Goal: Task Accomplishment & Management: Use online tool/utility

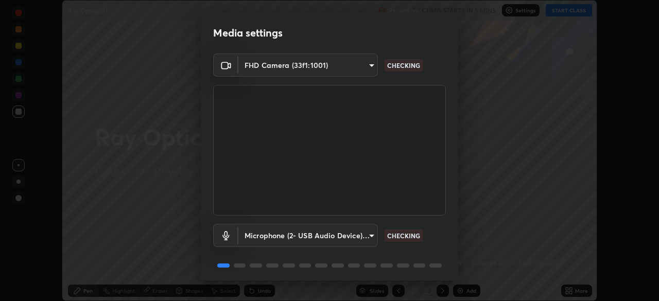
scroll to position [37, 0]
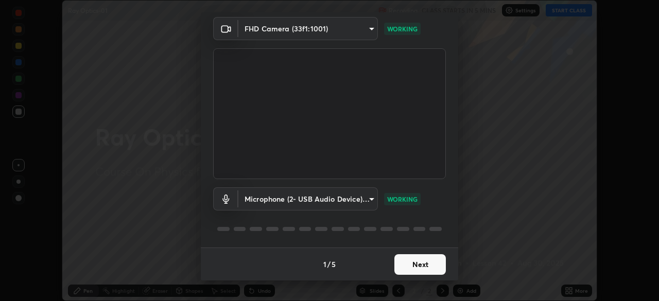
click at [426, 264] on button "Next" at bounding box center [419, 264] width 51 height 21
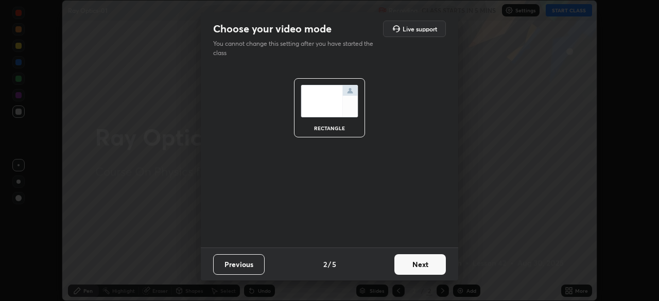
scroll to position [0, 0]
click at [427, 264] on button "Next" at bounding box center [419, 264] width 51 height 21
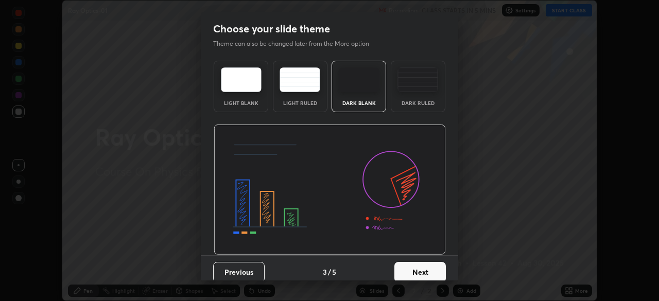
click at [429, 273] on button "Next" at bounding box center [419, 272] width 51 height 21
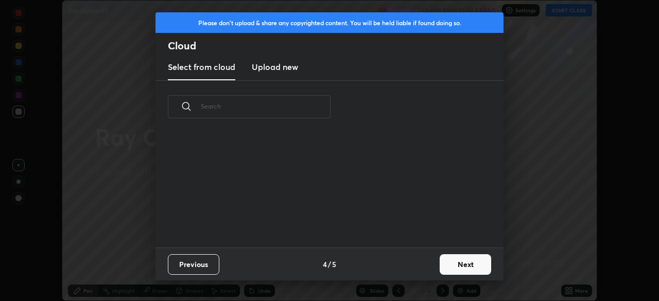
click at [465, 262] on button "Next" at bounding box center [464, 264] width 51 height 21
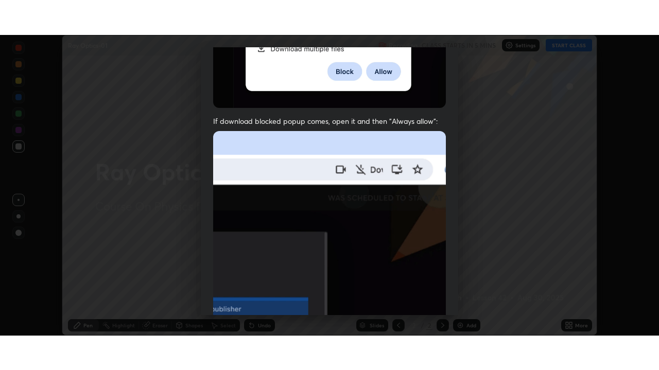
scroll to position [246, 0]
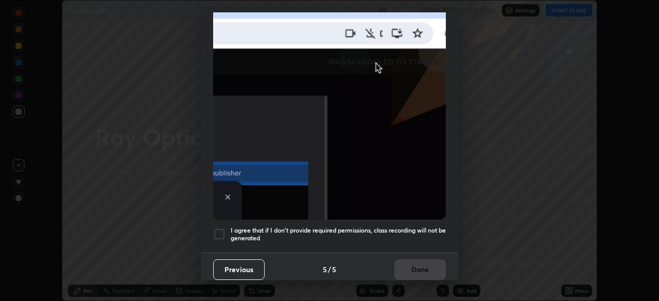
click at [219, 228] on div at bounding box center [219, 234] width 12 height 12
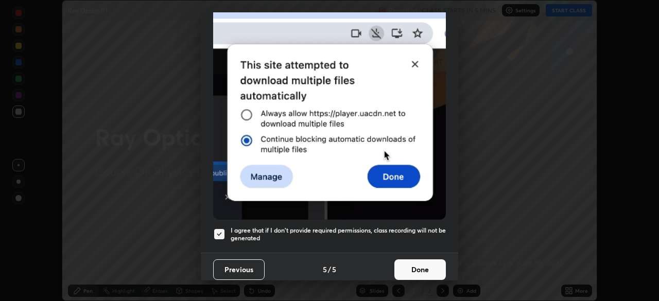
click at [415, 262] on button "Done" at bounding box center [419, 269] width 51 height 21
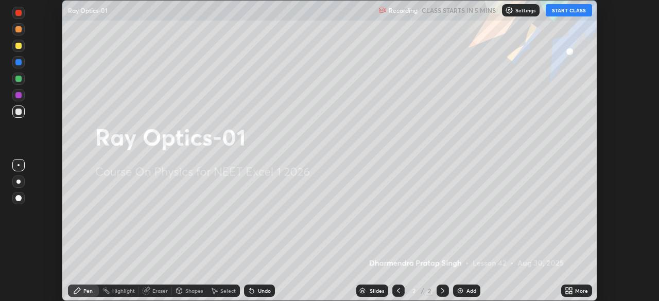
click at [567, 290] on icon at bounding box center [567, 289] width 3 height 3
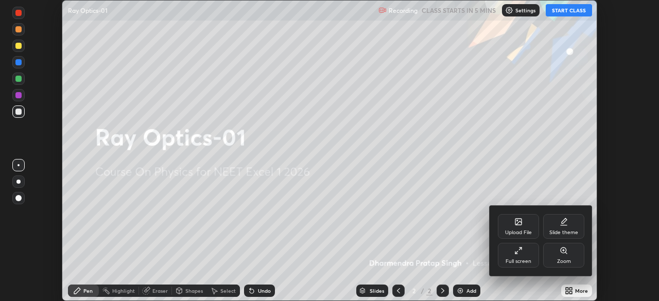
click at [522, 252] on icon at bounding box center [518, 250] width 8 height 8
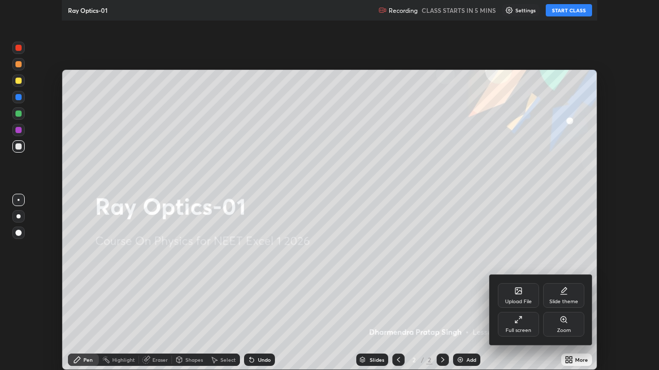
scroll to position [370, 659]
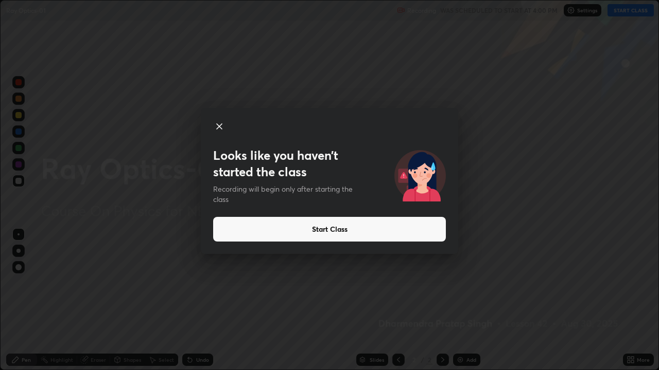
click at [404, 238] on button "Start Class" at bounding box center [329, 229] width 233 height 25
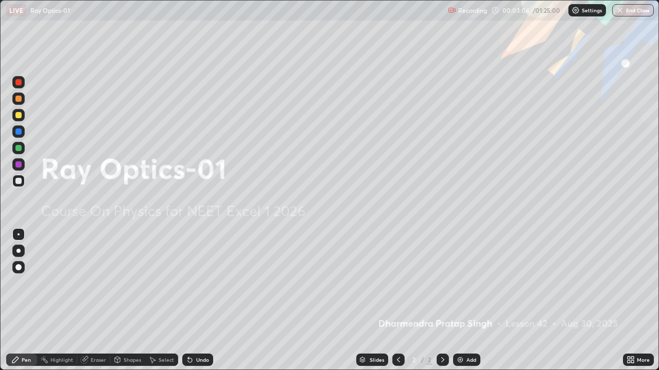
click at [476, 301] on div "Add" at bounding box center [466, 360] width 27 height 12
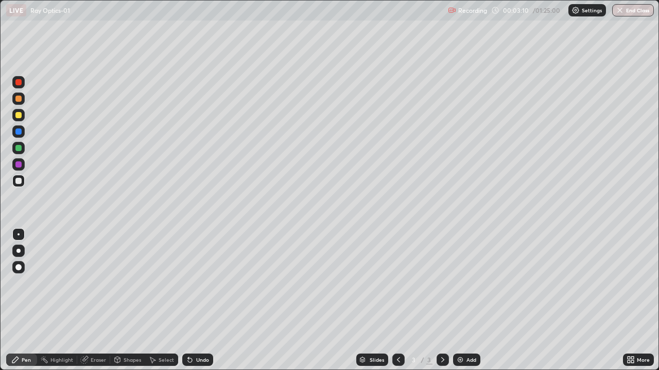
click at [19, 262] on div at bounding box center [18, 267] width 12 height 12
click at [94, 301] on div "Eraser" at bounding box center [98, 360] width 15 height 5
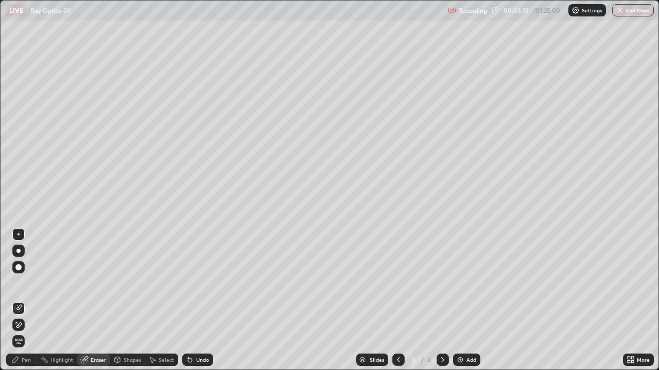
click at [21, 301] on span "Erase all" at bounding box center [18, 342] width 11 height 6
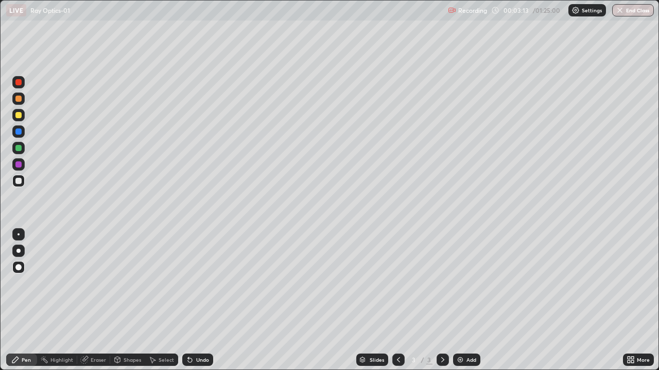
click at [24, 301] on div "Pen" at bounding box center [26, 360] width 9 height 5
click at [19, 266] on div at bounding box center [18, 267] width 6 height 6
click at [19, 182] on div at bounding box center [18, 181] width 6 height 6
click at [60, 301] on div "Highlight" at bounding box center [61, 360] width 23 height 5
click at [94, 301] on div "Eraser" at bounding box center [98, 360] width 15 height 5
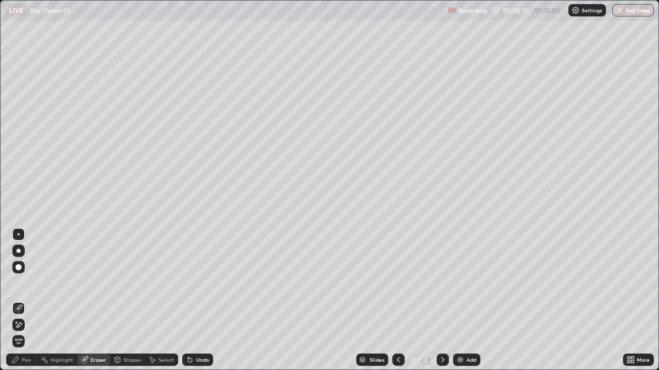
click at [22, 301] on div "Pen" at bounding box center [26, 360] width 9 height 5
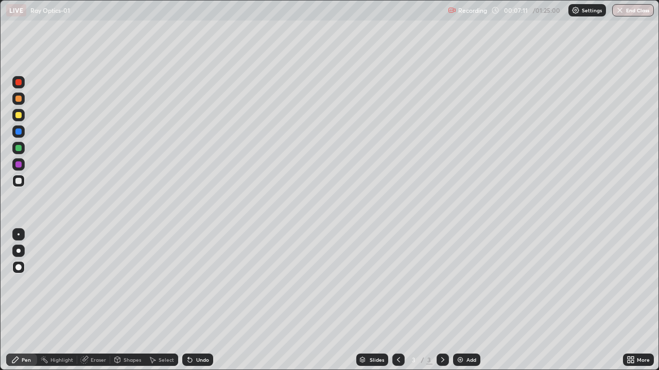
click at [100, 301] on div "Eraser" at bounding box center [98, 360] width 15 height 5
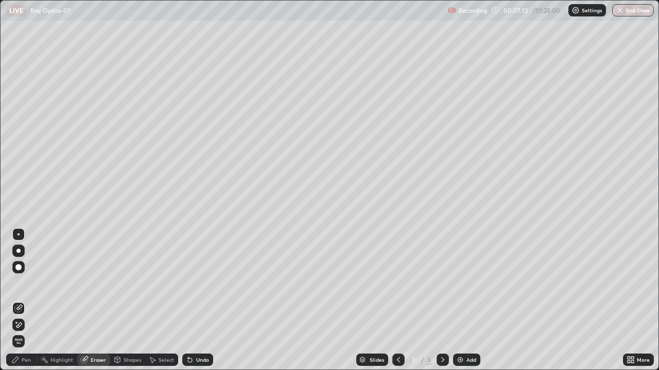
click at [25, 301] on div "Pen" at bounding box center [26, 360] width 9 height 5
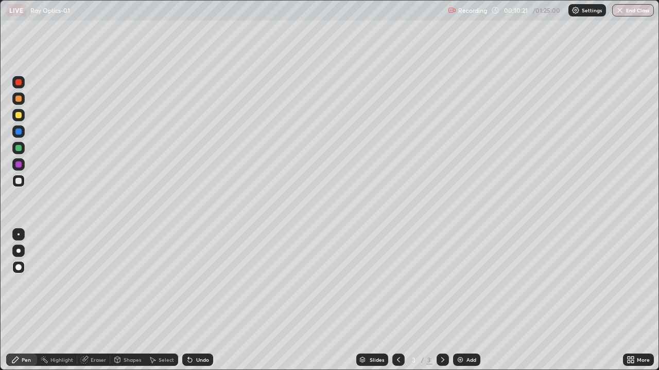
click at [466, 301] on div "Add" at bounding box center [466, 360] width 27 height 12
click at [472, 301] on div "Add" at bounding box center [471, 360] width 10 height 5
click at [23, 119] on div at bounding box center [18, 115] width 12 height 12
click at [462, 301] on img at bounding box center [460, 360] width 8 height 8
click at [127, 301] on div "Shapes" at bounding box center [131, 360] width 17 height 5
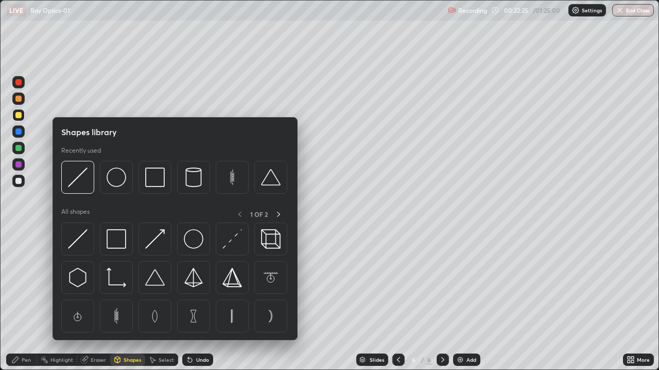
click at [96, 301] on div "Eraser" at bounding box center [98, 360] width 15 height 5
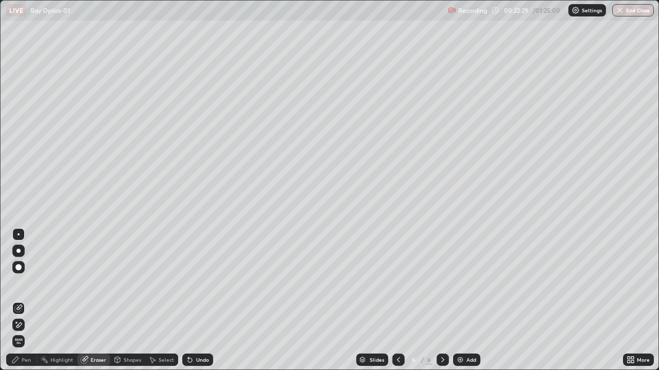
click at [128, 301] on div "Shapes" at bounding box center [131, 360] width 17 height 5
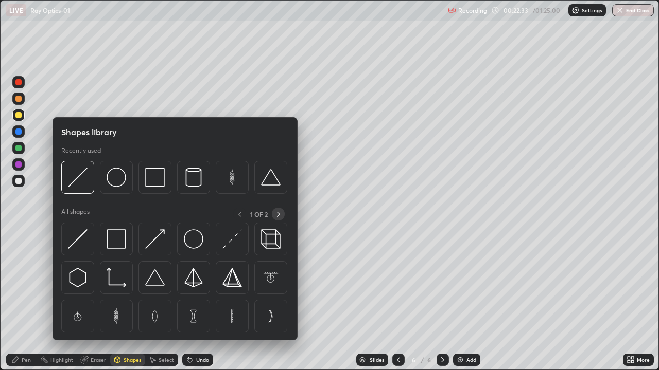
click at [278, 214] on icon at bounding box center [278, 214] width 8 height 8
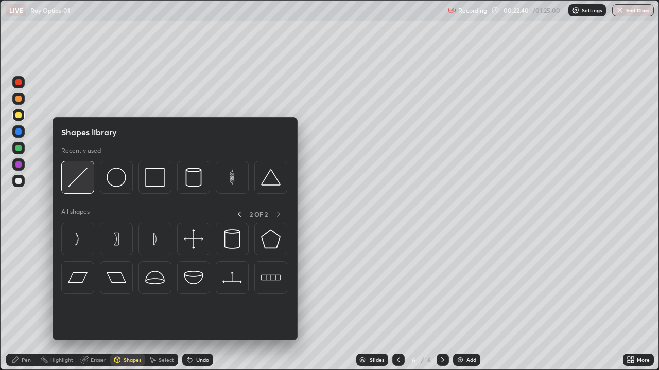
click at [77, 181] on img at bounding box center [78, 178] width 20 height 20
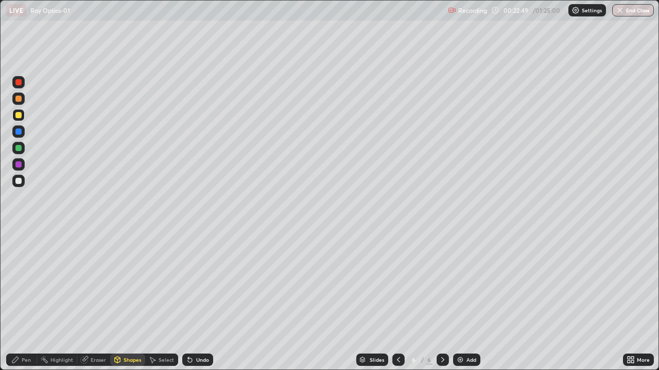
click at [23, 301] on div "Pen" at bounding box center [21, 360] width 31 height 12
click at [468, 301] on div "Add" at bounding box center [471, 360] width 10 height 5
click at [446, 301] on icon at bounding box center [442, 360] width 8 height 8
click at [463, 301] on div "Add" at bounding box center [466, 360] width 27 height 12
click at [19, 182] on div at bounding box center [18, 181] width 6 height 6
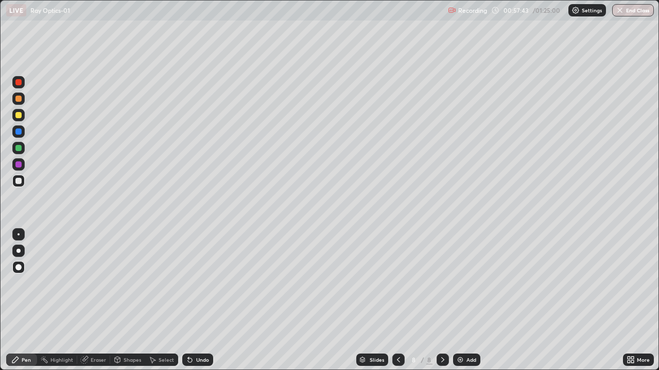
click at [470, 301] on div "Add" at bounding box center [471, 360] width 10 height 5
click at [99, 301] on div "Eraser" at bounding box center [98, 360] width 15 height 5
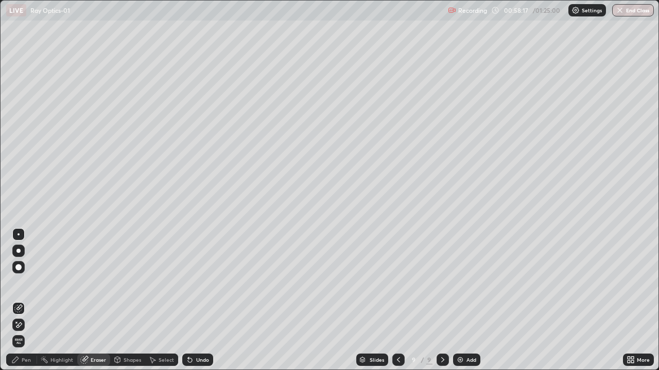
click at [24, 301] on div "Pen" at bounding box center [26, 360] width 9 height 5
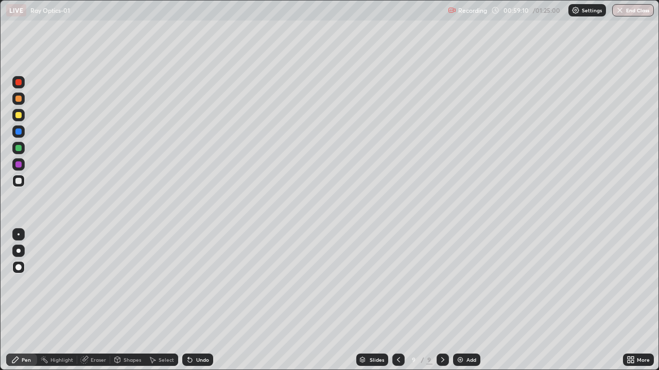
click at [97, 301] on div "Eraser" at bounding box center [98, 360] width 15 height 5
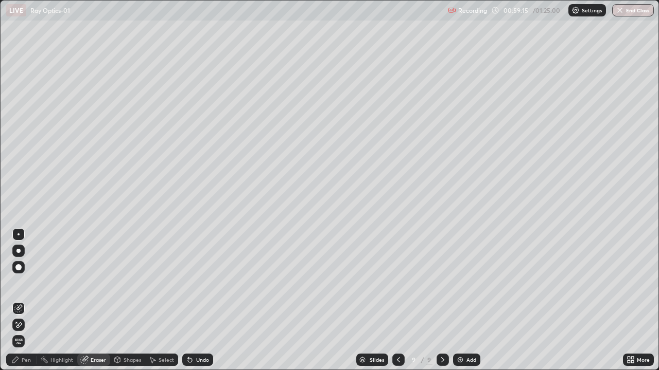
click at [23, 301] on div "Pen" at bounding box center [26, 360] width 9 height 5
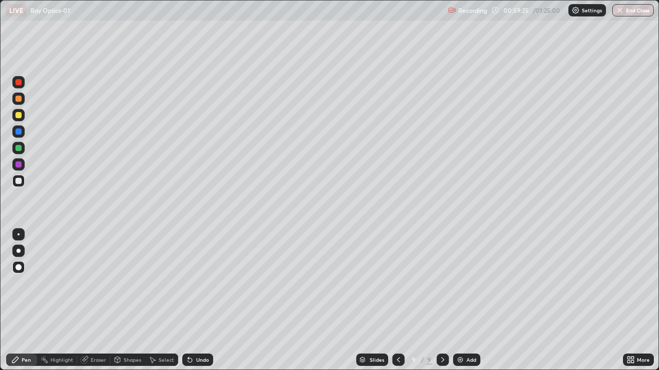
click at [95, 301] on div "Eraser" at bounding box center [98, 360] width 15 height 5
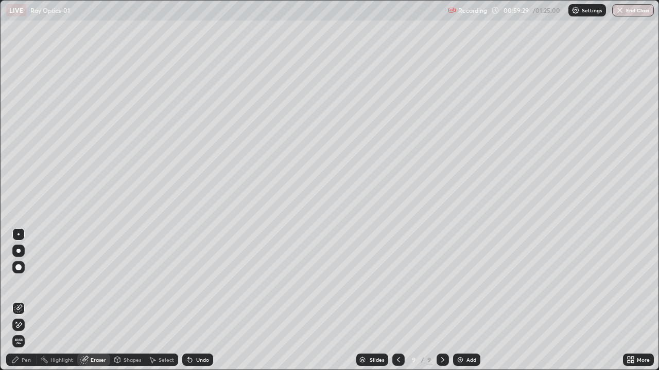
click at [26, 301] on div "Pen" at bounding box center [26, 360] width 9 height 5
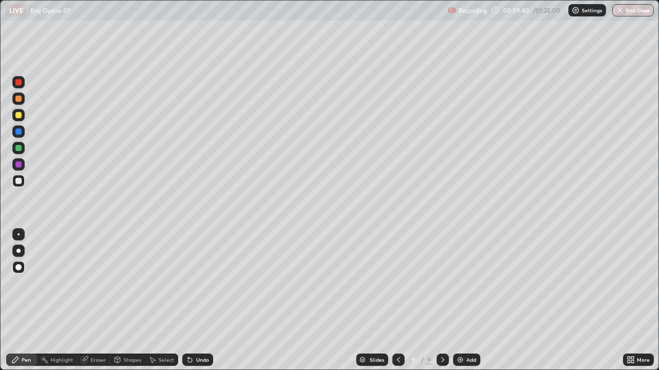
click at [96, 301] on div "Eraser" at bounding box center [98, 360] width 15 height 5
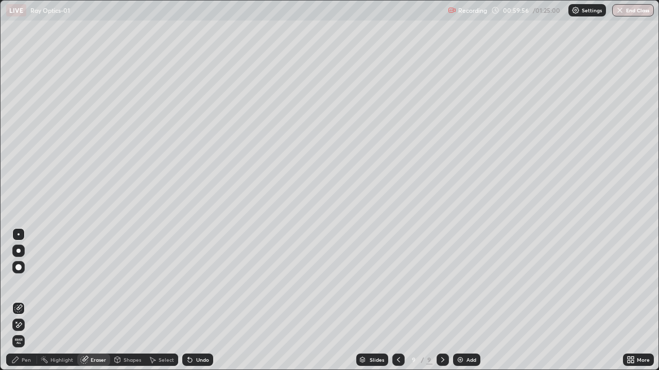
click at [96, 301] on div "Eraser" at bounding box center [93, 360] width 33 height 12
click at [26, 301] on div "Pen" at bounding box center [26, 360] width 9 height 5
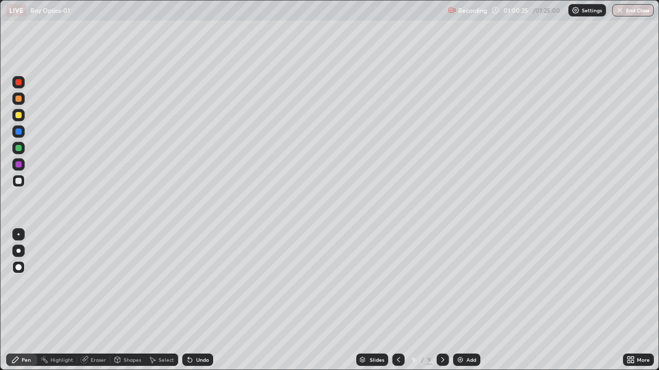
click at [104, 301] on div "Eraser" at bounding box center [98, 360] width 15 height 5
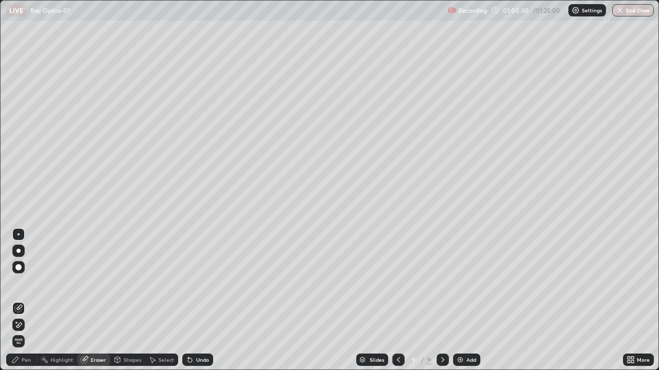
click at [26, 301] on div "Pen" at bounding box center [26, 360] width 9 height 5
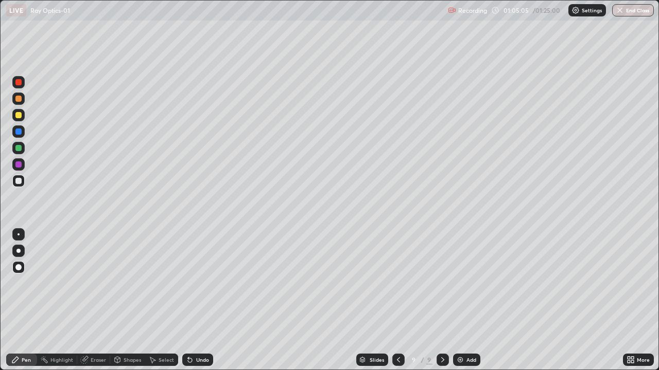
click at [19, 235] on div at bounding box center [18, 235] width 2 height 2
click at [19, 115] on div at bounding box center [18, 115] width 6 height 6
click at [466, 301] on div "Add" at bounding box center [471, 360] width 10 height 5
click at [133, 301] on div "Shapes" at bounding box center [131, 360] width 17 height 5
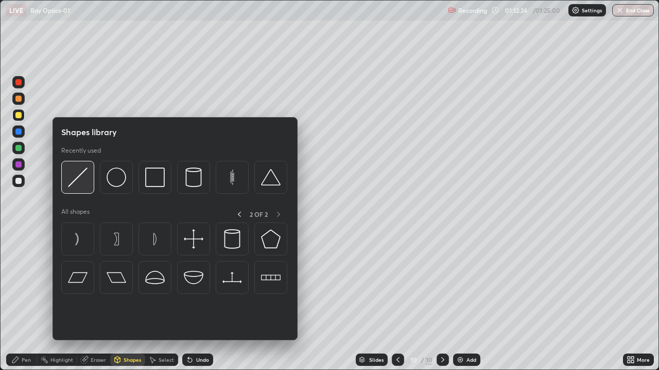
click at [78, 182] on img at bounding box center [78, 178] width 20 height 20
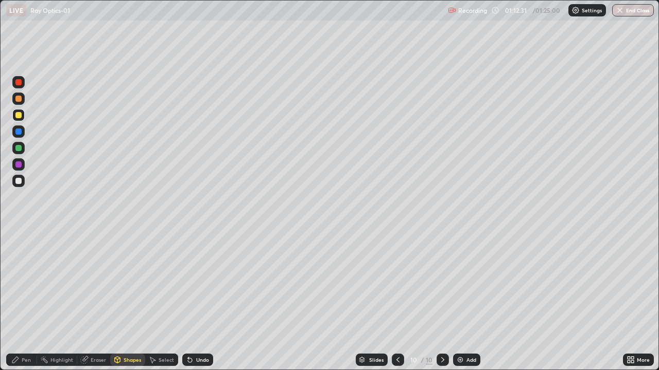
click at [27, 301] on div "Pen" at bounding box center [26, 360] width 9 height 5
click at [94, 301] on div "Eraser" at bounding box center [98, 360] width 15 height 5
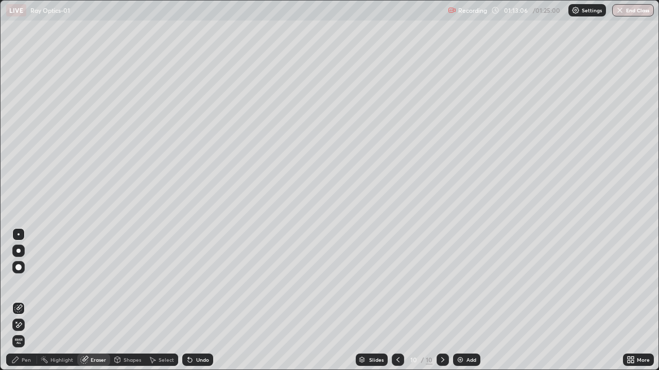
click at [23, 301] on div "Pen" at bounding box center [26, 360] width 9 height 5
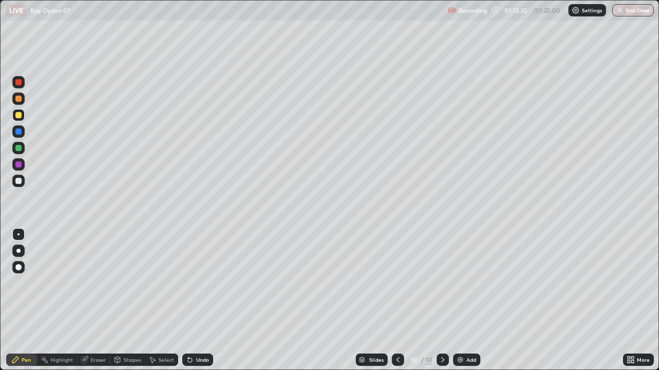
click at [97, 301] on div "Eraser" at bounding box center [98, 360] width 15 height 5
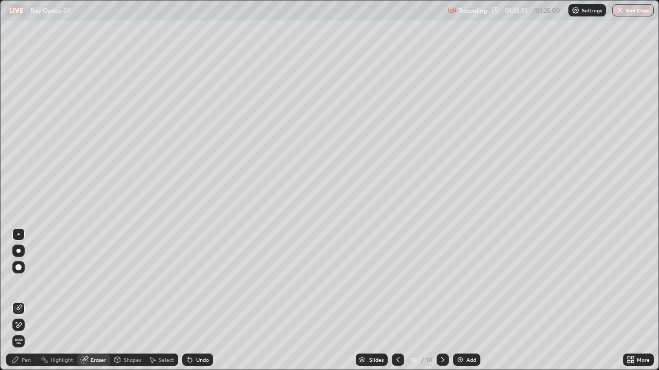
click at [32, 301] on div "Pen" at bounding box center [21, 360] width 31 height 12
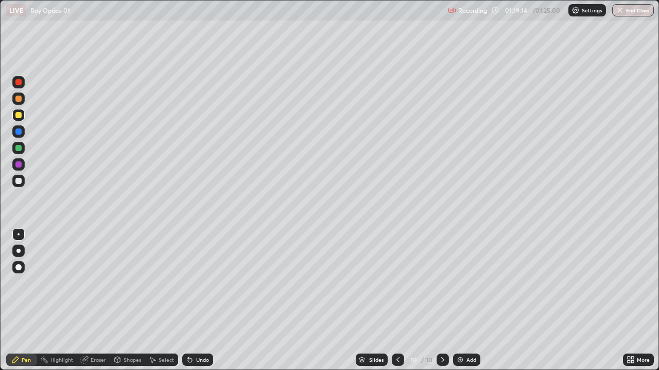
click at [95, 301] on div "Eraser" at bounding box center [98, 360] width 15 height 5
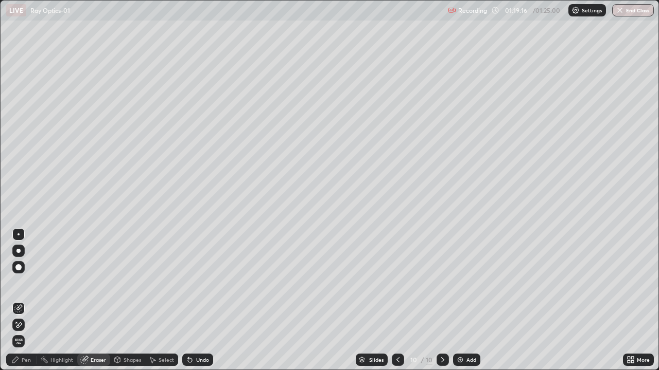
click at [25, 301] on div "Pen" at bounding box center [26, 360] width 9 height 5
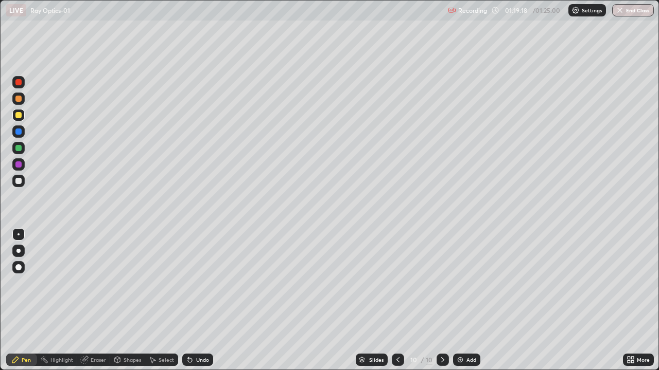
click at [463, 301] on img at bounding box center [460, 360] width 8 height 8
click at [97, 301] on div "Eraser" at bounding box center [98, 360] width 15 height 5
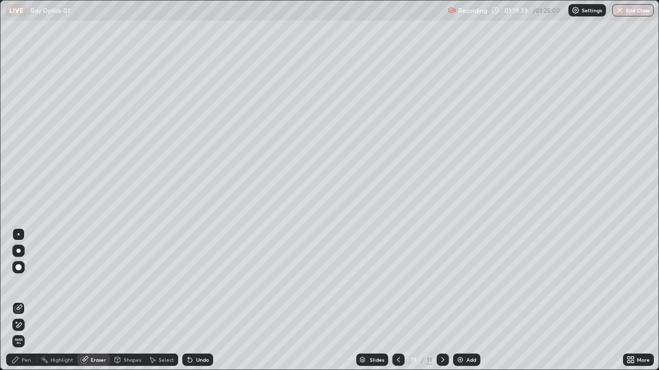
click at [130, 301] on div "Shapes" at bounding box center [131, 360] width 17 height 5
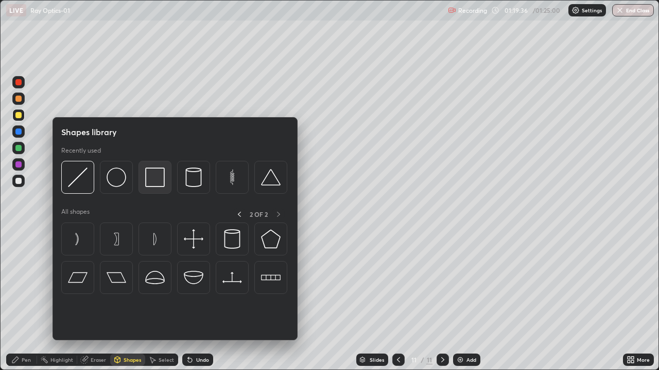
click at [160, 184] on img at bounding box center [155, 178] width 20 height 20
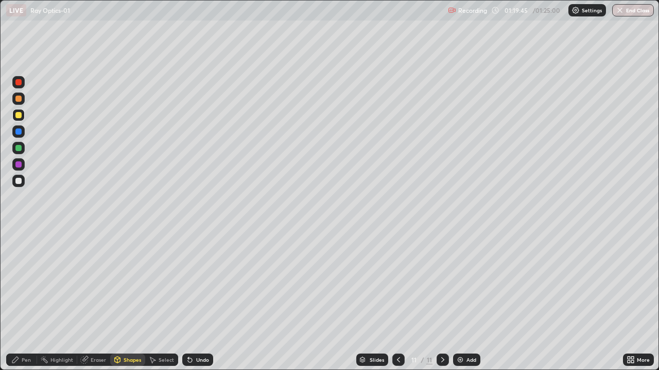
click at [98, 301] on div "Eraser" at bounding box center [93, 360] width 33 height 12
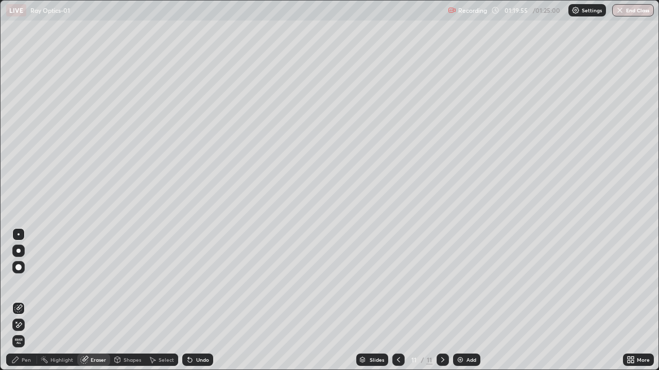
click at [28, 301] on div "Pen" at bounding box center [26, 360] width 9 height 5
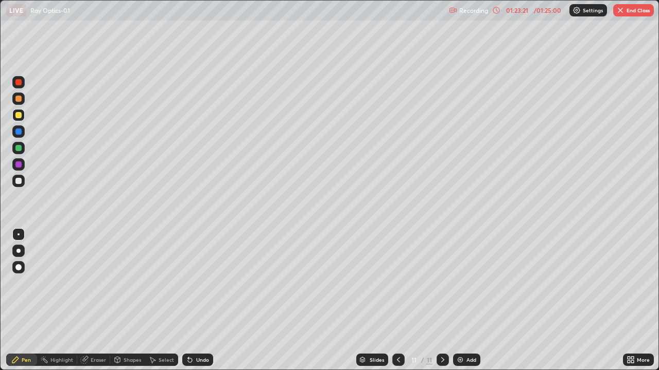
click at [98, 301] on div "Eraser" at bounding box center [98, 360] width 15 height 5
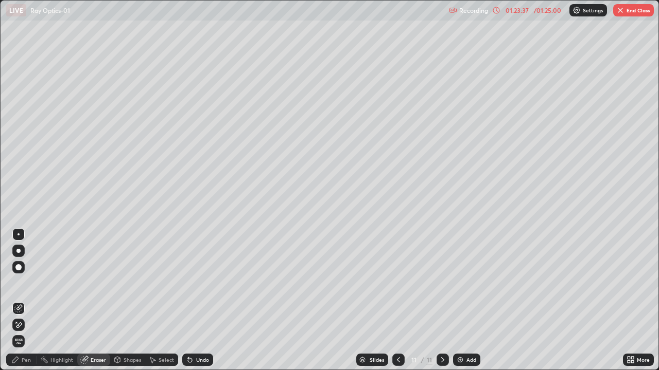
click at [25, 301] on div "Pen" at bounding box center [26, 360] width 9 height 5
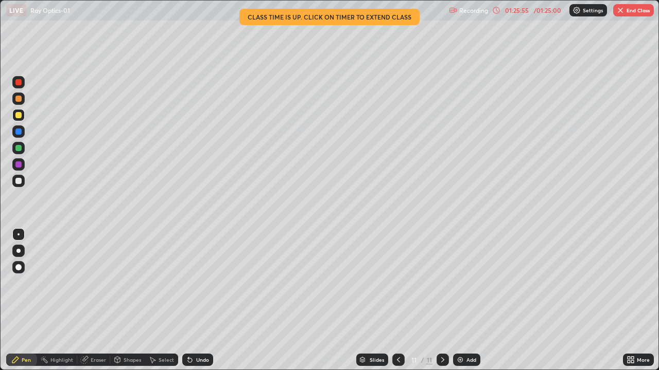
click at [632, 14] on button "End Class" at bounding box center [633, 10] width 41 height 12
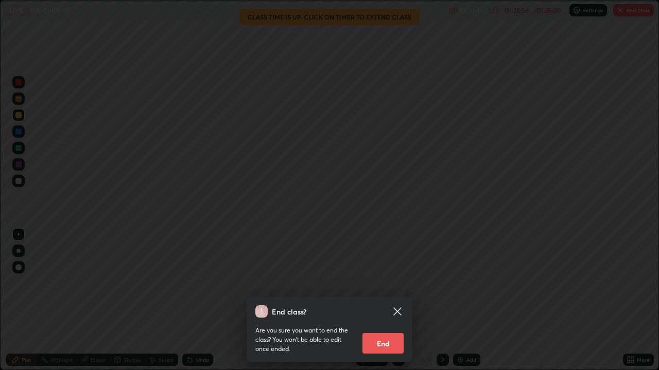
click at [386, 301] on button "End" at bounding box center [382, 343] width 41 height 21
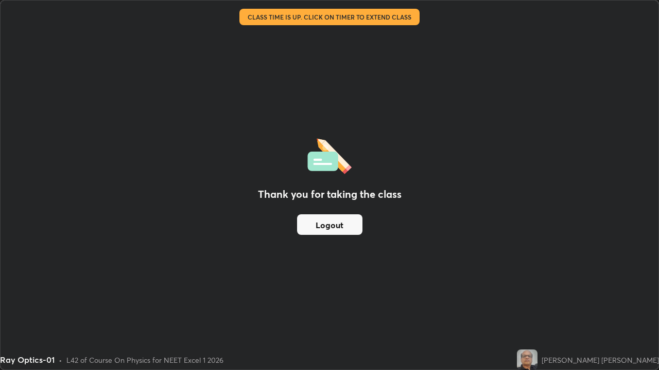
click at [341, 227] on button "Logout" at bounding box center [329, 225] width 65 height 21
